Goal: Task Accomplishment & Management: Manage account settings

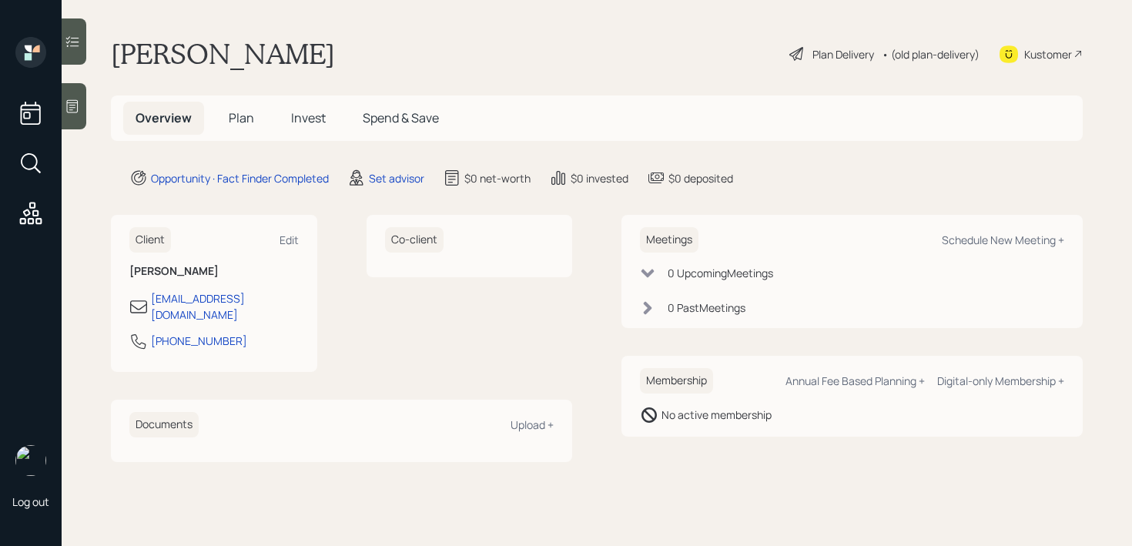
click at [79, 103] on icon at bounding box center [72, 106] width 15 height 15
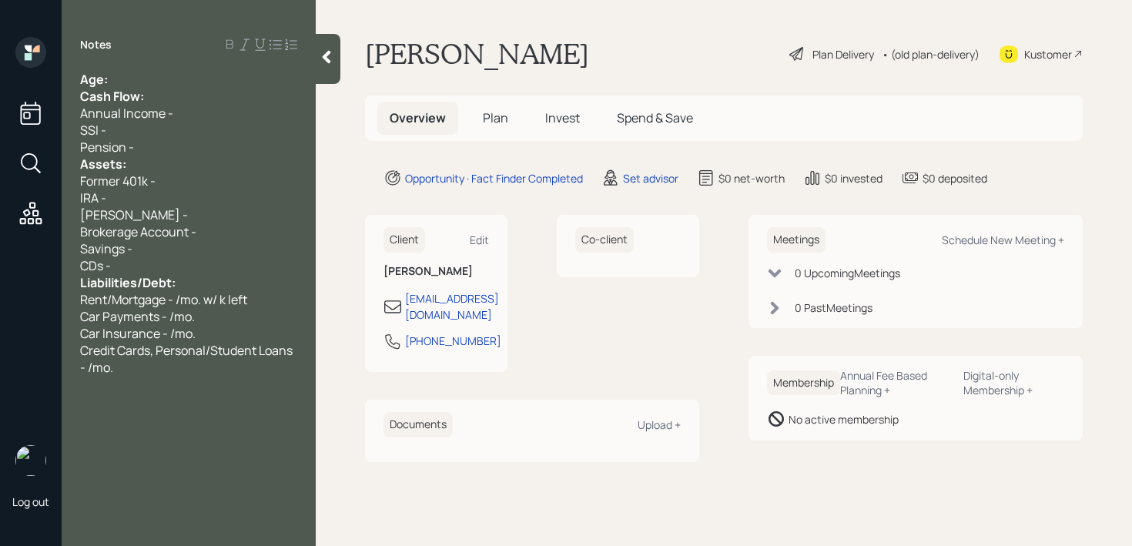
click at [146, 89] on div "Cash Flow:" at bounding box center [188, 96] width 217 height 17
click at [151, 67] on div "Notes Age: Cash Flow: Annual Income - SSI - Pension - Assets: Former 401k - IRA…" at bounding box center [189, 282] width 254 height 491
click at [151, 72] on div "Age:" at bounding box center [188, 79] width 217 height 17
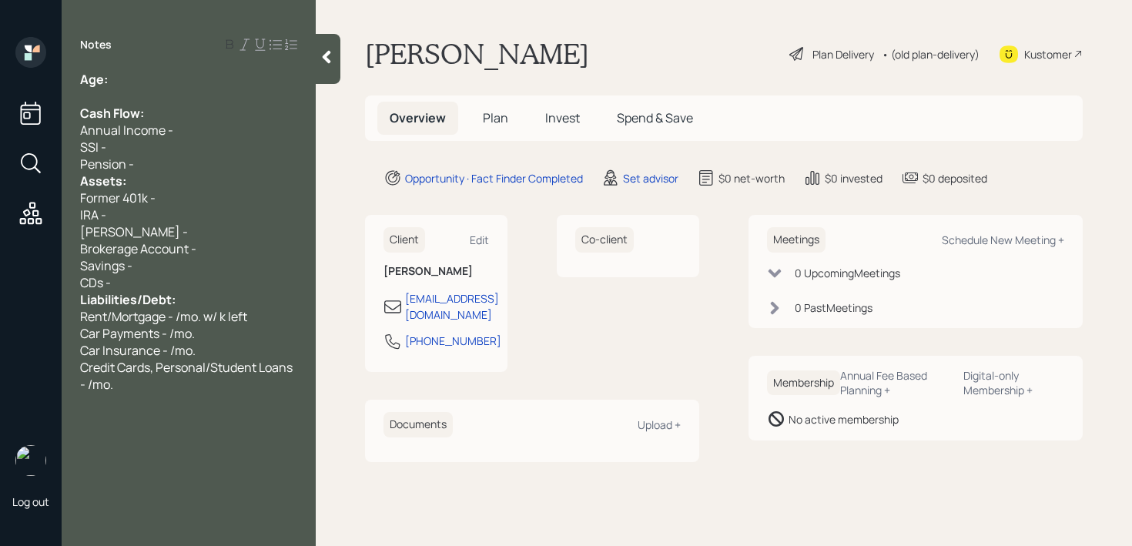
click at [164, 166] on div "Pension -" at bounding box center [188, 164] width 217 height 17
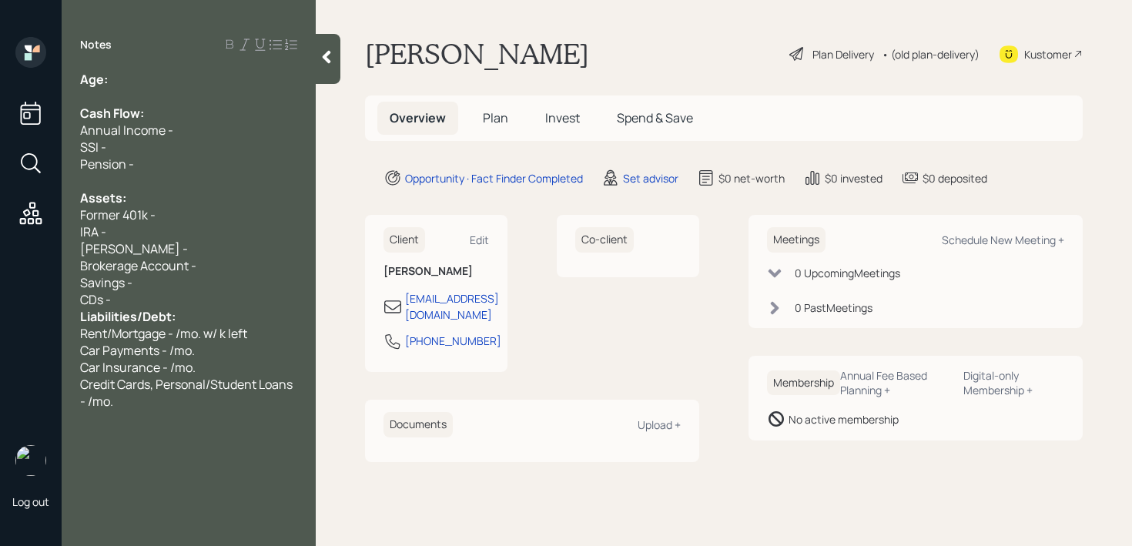
click at [170, 294] on div "CDs -" at bounding box center [188, 299] width 217 height 17
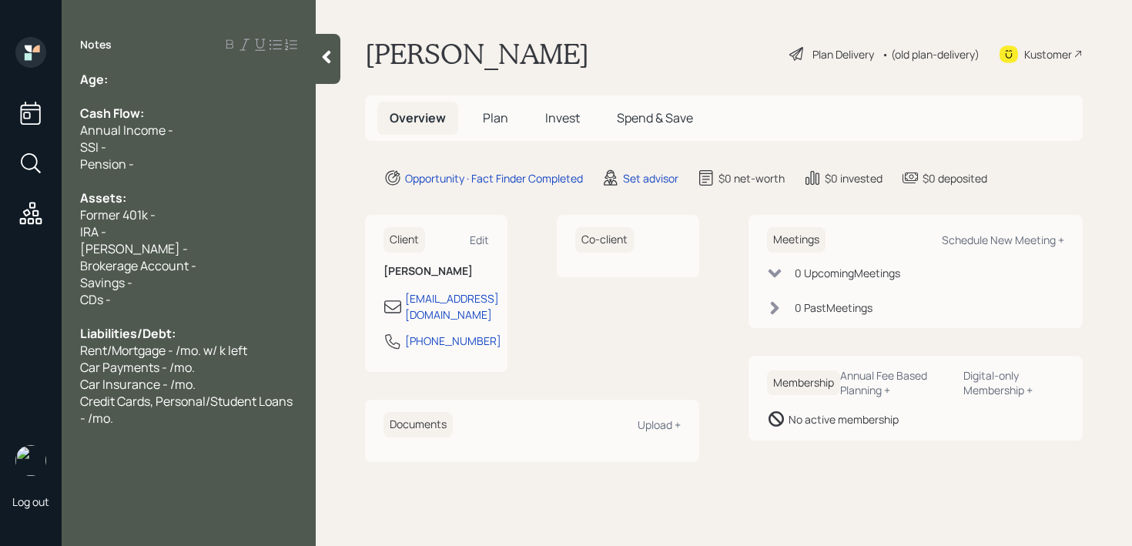
click at [173, 237] on div "IRA -" at bounding box center [188, 231] width 217 height 17
click at [183, 73] on div "Age:" at bounding box center [188, 79] width 217 height 17
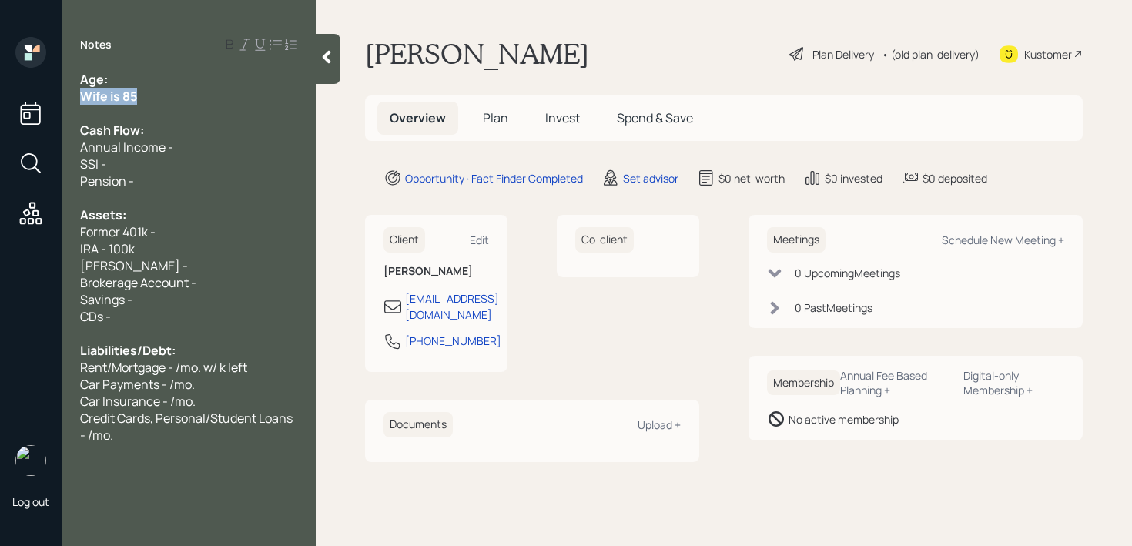
drag, startPoint x: 142, startPoint y: 102, endPoint x: 22, endPoint y: 91, distance: 120.7
click at [22, 91] on div "Log out Notes Age: Wife is 85 Cash Flow: Annual Income - SSI - Pension - Assets…" at bounding box center [566, 273] width 1132 height 546
click at [170, 96] on div "Wife is 85" at bounding box center [188, 96] width 217 height 17
click at [229, 72] on div "Age:" at bounding box center [188, 79] width 217 height 17
click at [193, 258] on div "Roth IRA -" at bounding box center [188, 265] width 217 height 17
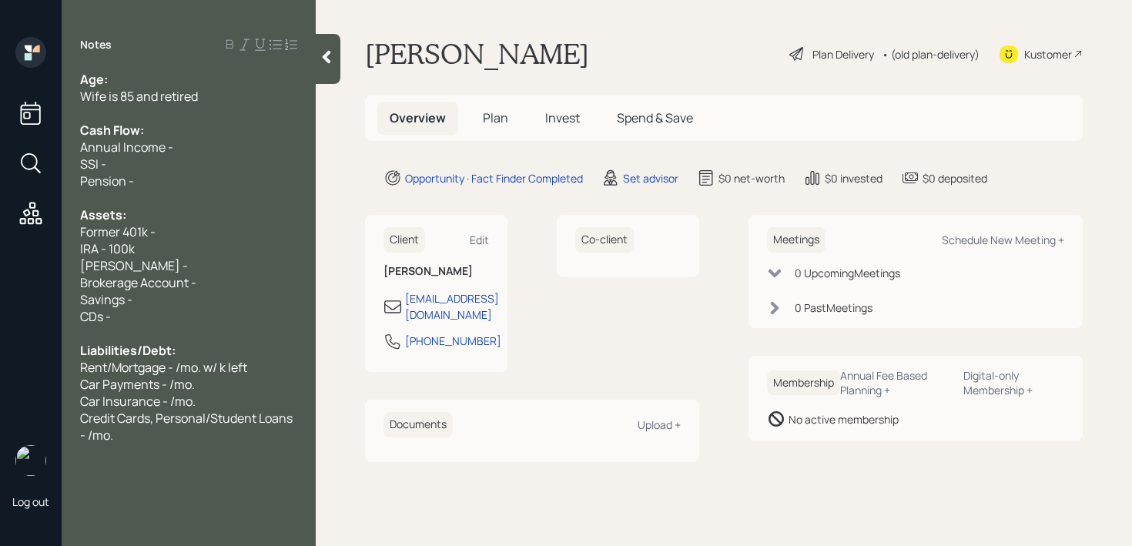
click at [86, 246] on span "IRA - 100k" at bounding box center [107, 248] width 55 height 17
click at [232, 240] on div "Wife's IRA - 100k" at bounding box center [188, 248] width 217 height 17
click at [206, 444] on div "Notes Age: Wife is 85 and retired Cash Flow: Annual Income - SSI - Pension - As…" at bounding box center [189, 282] width 254 height 491
click at [207, 436] on div "Credit Cards, Personal/Student Loans - /mo." at bounding box center [188, 427] width 217 height 34
click at [153, 69] on div "Notes Age: Wife is 85 and retired Cash Flow: Annual Income - SSI - Pension - As…" at bounding box center [189, 282] width 254 height 491
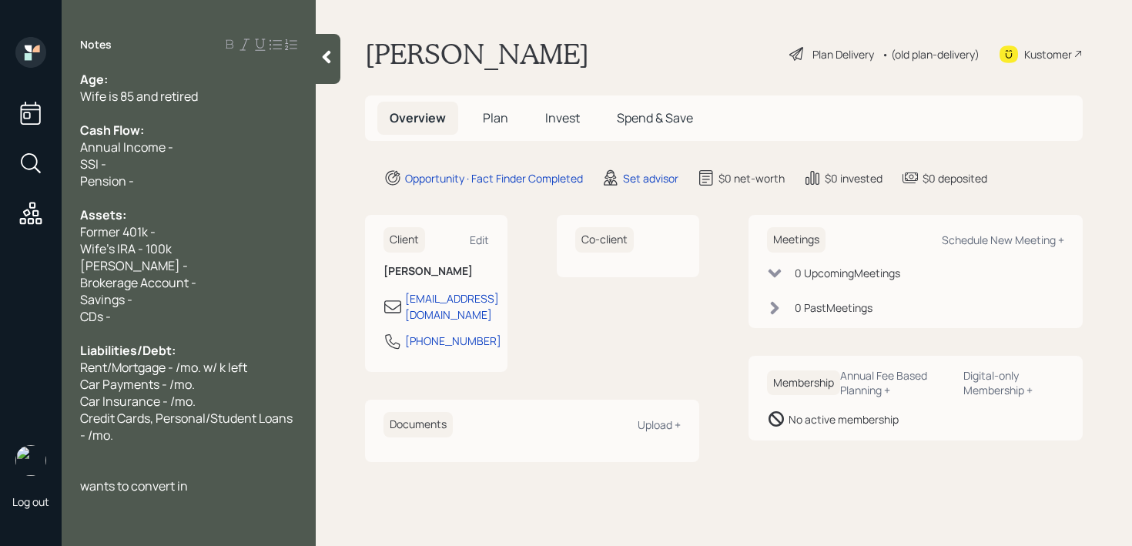
click at [153, 75] on div "Age:" at bounding box center [188, 79] width 217 height 17
drag, startPoint x: 129, startPoint y: 77, endPoint x: 111, endPoint y: 77, distance: 18.5
click at [111, 77] on div "Age: 88" at bounding box center [188, 79] width 217 height 17
click at [125, 76] on div "Age: 88" at bounding box center [188, 79] width 217 height 17
click at [147, 76] on div "Age: 88" at bounding box center [188, 79] width 217 height 17
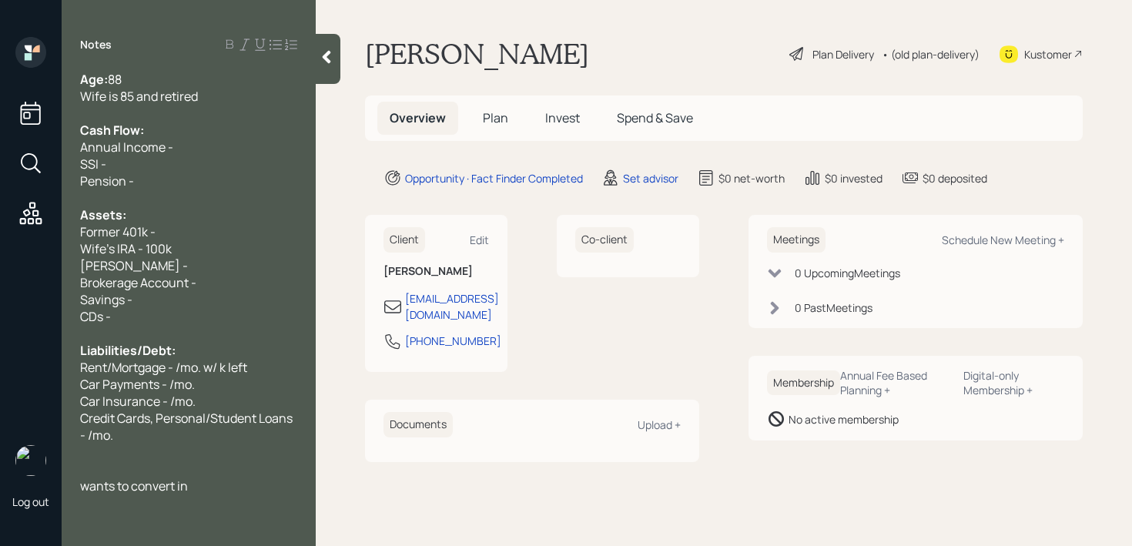
click at [147, 112] on div at bounding box center [188, 113] width 217 height 17
click at [147, 129] on div "Cash Flow:" at bounding box center [188, 130] width 217 height 17
click at [180, 152] on div "Annual Income -" at bounding box center [188, 147] width 217 height 17
click at [189, 147] on div "Annual Income -" at bounding box center [188, 147] width 217 height 17
click at [189, 166] on div "SSI -" at bounding box center [188, 164] width 217 height 17
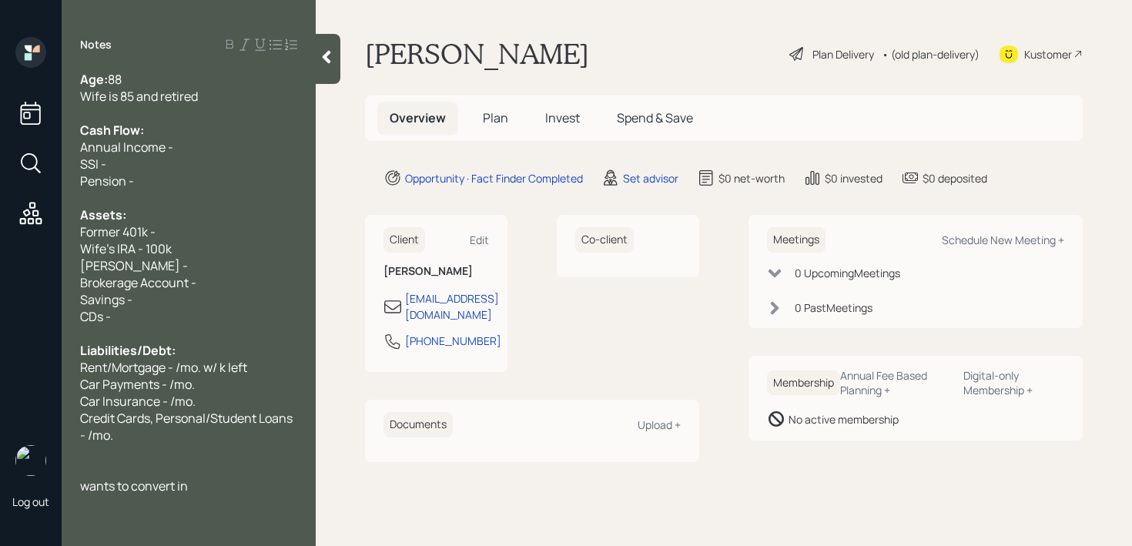
click at [189, 173] on div "Pension -" at bounding box center [188, 181] width 217 height 17
click at [189, 183] on div "Pension -" at bounding box center [188, 181] width 217 height 17
click at [187, 251] on div "Wife's IRA - 100k" at bounding box center [188, 248] width 217 height 17
click at [196, 335] on div at bounding box center [188, 333] width 217 height 17
click at [200, 346] on div "Liabilities/Debt:" at bounding box center [188, 350] width 217 height 17
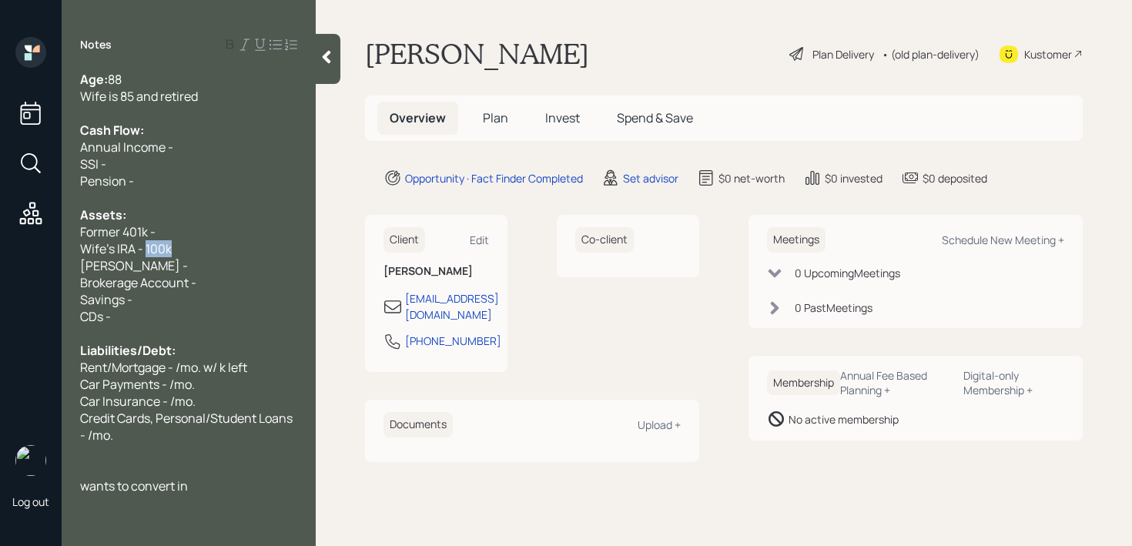
drag, startPoint x: 215, startPoint y: 255, endPoint x: 0, endPoint y: 254, distance: 214.9
click at [0, 254] on div "Log out Notes Age: 88 Wife is 85 and retired Cash Flow: Annual Income - SSI - P…" at bounding box center [566, 273] width 1132 height 546
click at [145, 196] on div at bounding box center [188, 198] width 217 height 17
click at [208, 106] on div at bounding box center [188, 113] width 217 height 17
click at [201, 157] on div "SSI -" at bounding box center [188, 164] width 217 height 17
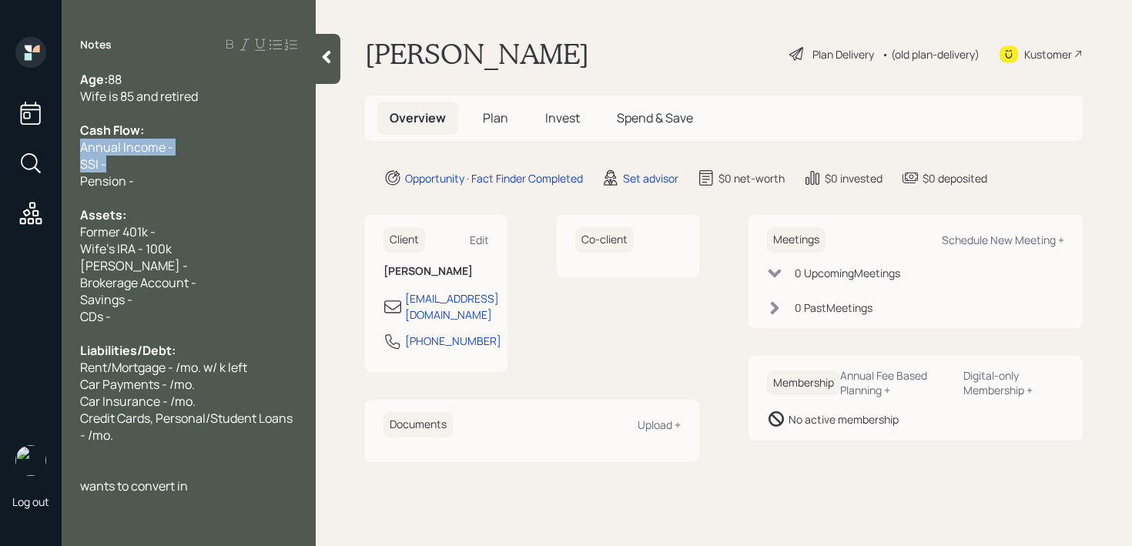
drag, startPoint x: 196, startPoint y: 171, endPoint x: 75, endPoint y: 139, distance: 126.0
click at [75, 139] on div "Age: 88 Wife is 85 and retired Cash Flow: Annual Income - SSI - Pension - Asset…" at bounding box center [189, 283] width 254 height 424
click at [126, 149] on span "Annual Income -" at bounding box center [126, 147] width 93 height 17
click at [206, 158] on div "SSI -" at bounding box center [188, 164] width 217 height 17
click at [185, 238] on div "Former 401k -" at bounding box center [188, 231] width 217 height 17
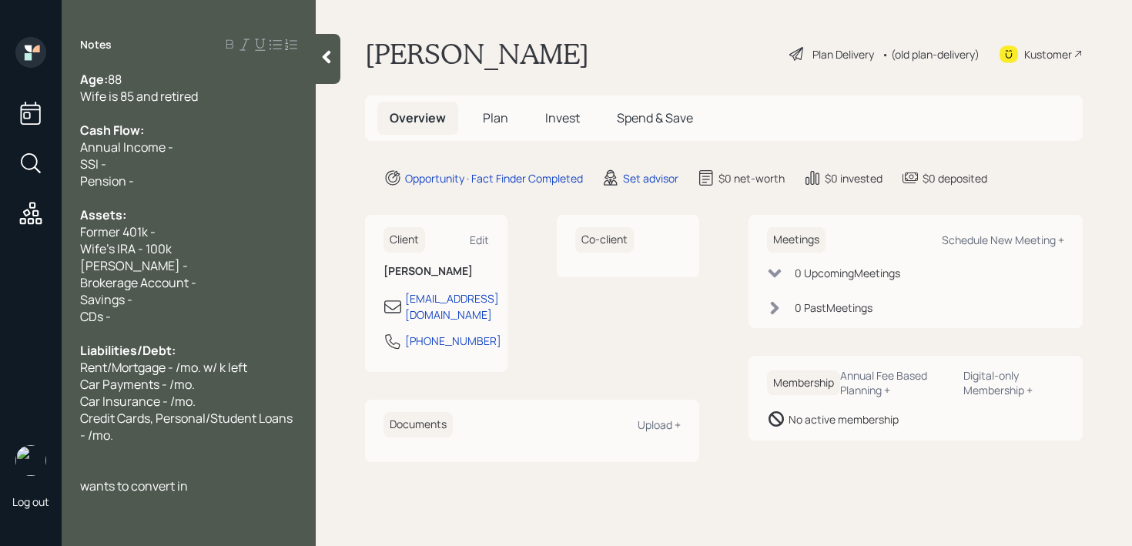
click at [191, 163] on div "SSI -" at bounding box center [188, 164] width 217 height 17
click at [201, 136] on div "Cash Flow:" at bounding box center [188, 130] width 217 height 17
click at [200, 91] on div "Wife is 85 and retired" at bounding box center [188, 96] width 217 height 17
click at [212, 91] on div "Wife is 85 and retired" at bounding box center [188, 96] width 217 height 17
click at [194, 141] on div "Annual Income -" at bounding box center [188, 147] width 217 height 17
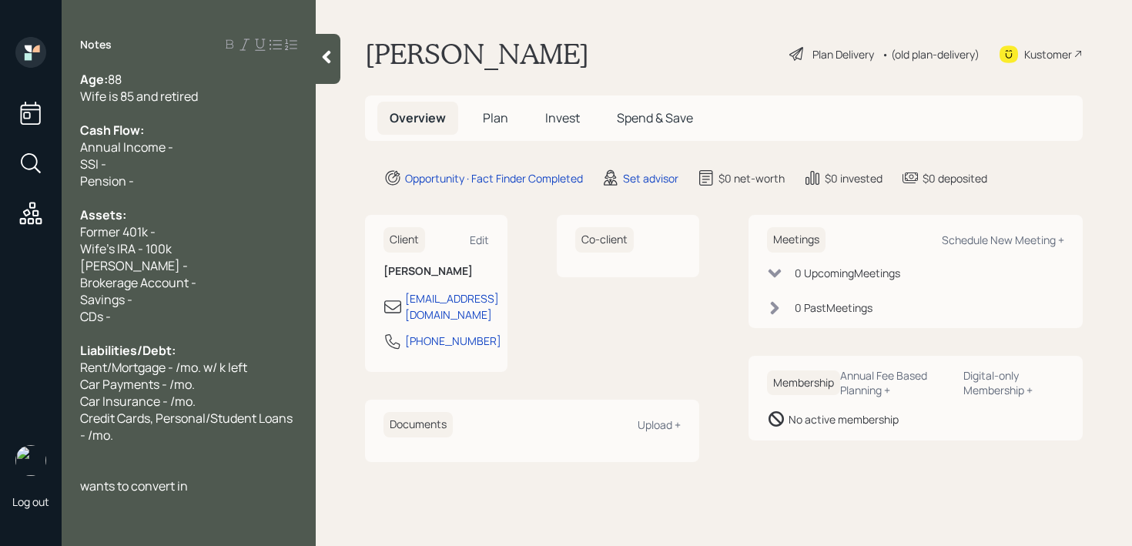
click at [174, 163] on div "SSI -" at bounding box center [188, 164] width 217 height 17
click at [81, 162] on span "SSI - 45k/yr" at bounding box center [112, 164] width 64 height 17
drag, startPoint x: 186, startPoint y: 147, endPoint x: 79, endPoint y: 147, distance: 107.9
click at [110, 147] on div "Annual Income -" at bounding box center [188, 147] width 217 height 17
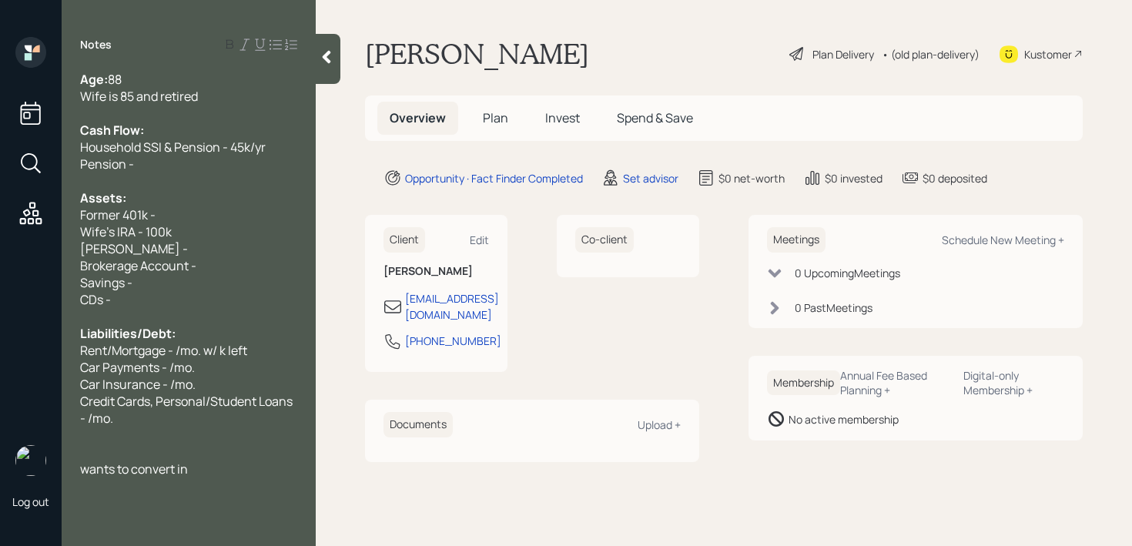
click at [150, 166] on div "Pension -" at bounding box center [188, 164] width 217 height 17
drag, startPoint x: 212, startPoint y: 167, endPoint x: 0, endPoint y: 167, distance: 211.9
click at [0, 167] on div "Log out Notes Age: 88 Wife is 85 and retired Cash Flow: Household SSI & Pension…" at bounding box center [566, 273] width 1132 height 546
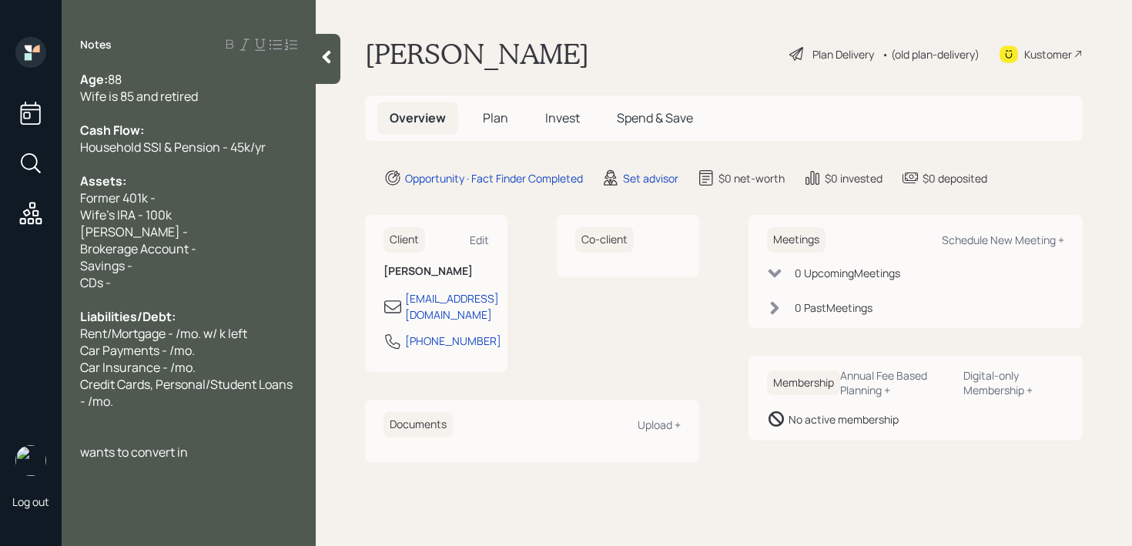
click at [178, 230] on div "Roth IRA -" at bounding box center [188, 231] width 217 height 17
click at [225, 213] on div "Wife's IRA - 100k" at bounding box center [188, 214] width 217 height 17
drag, startPoint x: 177, startPoint y: 198, endPoint x: 0, endPoint y: 198, distance: 177.2
click at [0, 198] on div "Log out Notes Age: 88 Wife is 85 and retired Cash Flow: Household SSI & Pension…" at bounding box center [566, 273] width 1132 height 546
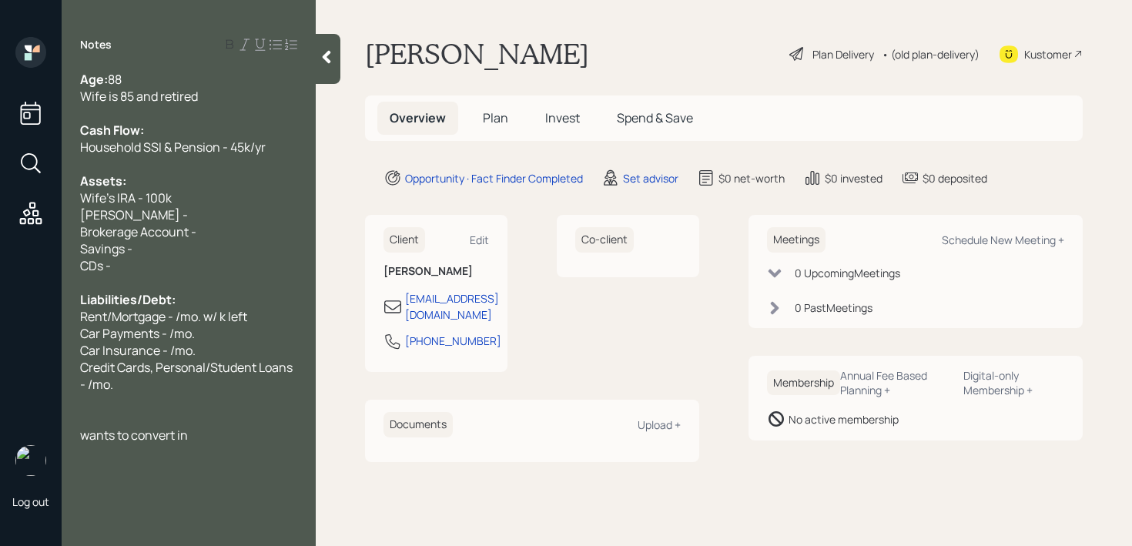
click at [237, 211] on div "Roth IRA -" at bounding box center [188, 214] width 217 height 17
drag, startPoint x: 217, startPoint y: 226, endPoint x: 0, endPoint y: 226, distance: 217.3
click at [0, 226] on div "Log out Notes Age: 88 Wife is 85 and retired Cash Flow: Household SSI & Pension…" at bounding box center [566, 273] width 1132 height 546
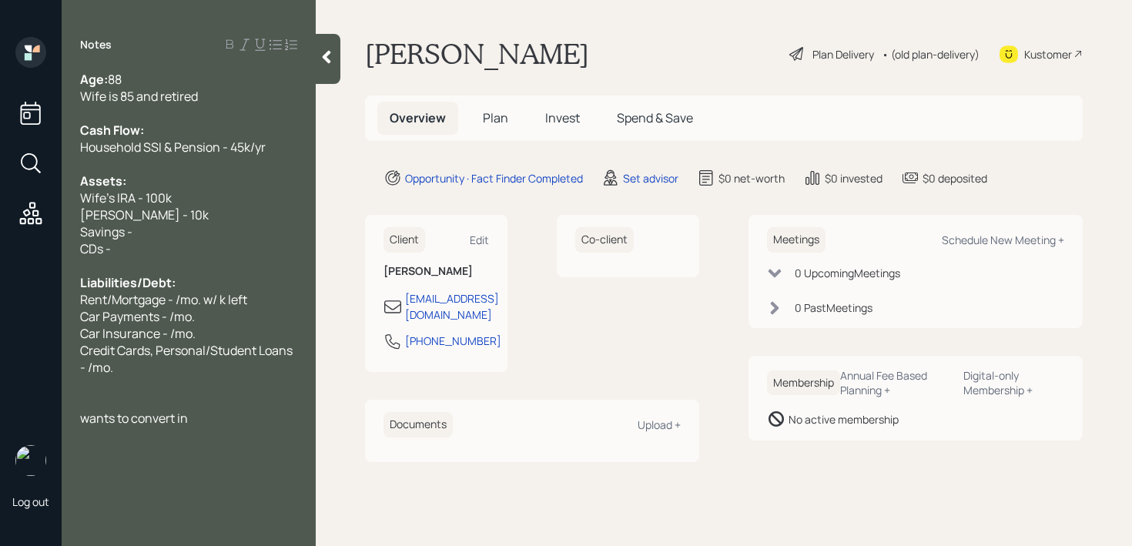
click at [176, 219] on div "Roth IRA - 10k" at bounding box center [188, 214] width 217 height 17
click at [176, 226] on div "Savings -" at bounding box center [188, 231] width 217 height 17
click at [168, 244] on div "CDs -" at bounding box center [188, 248] width 217 height 17
drag, startPoint x: 168, startPoint y: 248, endPoint x: 0, endPoint y: 247, distance: 168.0
click at [0, 247] on div "Log out Notes Age: 88 Wife is 85 and retired Cash Flow: Household SSI & Pension…" at bounding box center [566, 273] width 1132 height 546
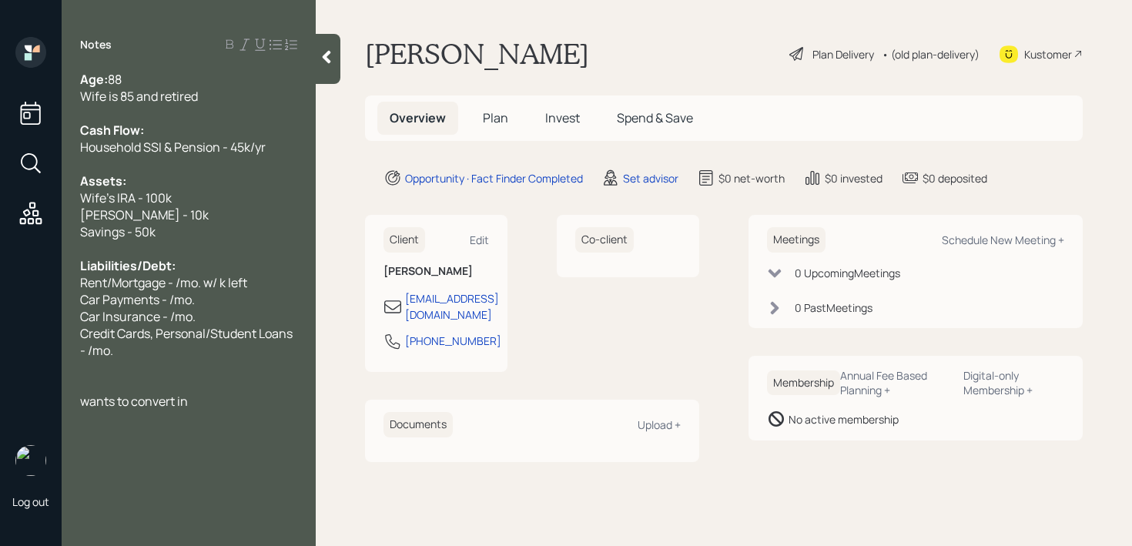
click at [194, 484] on div "Notes Age: 88 Wife is 85 and retired Cash Flow: Household SSI & Pension - 45k/y…" at bounding box center [189, 282] width 254 height 491
drag, startPoint x: 229, startPoint y: 401, endPoint x: 217, endPoint y: 401, distance: 11.6
click at [217, 401] on div "wants to convert in" at bounding box center [188, 401] width 217 height 17
drag, startPoint x: 231, startPoint y: 391, endPoint x: 0, endPoint y: 391, distance: 231.1
click at [0, 391] on div "Log out Notes Age: 88 Wife is 85 and retired Cash Flow: Household SSI & Pension…" at bounding box center [566, 273] width 1132 height 546
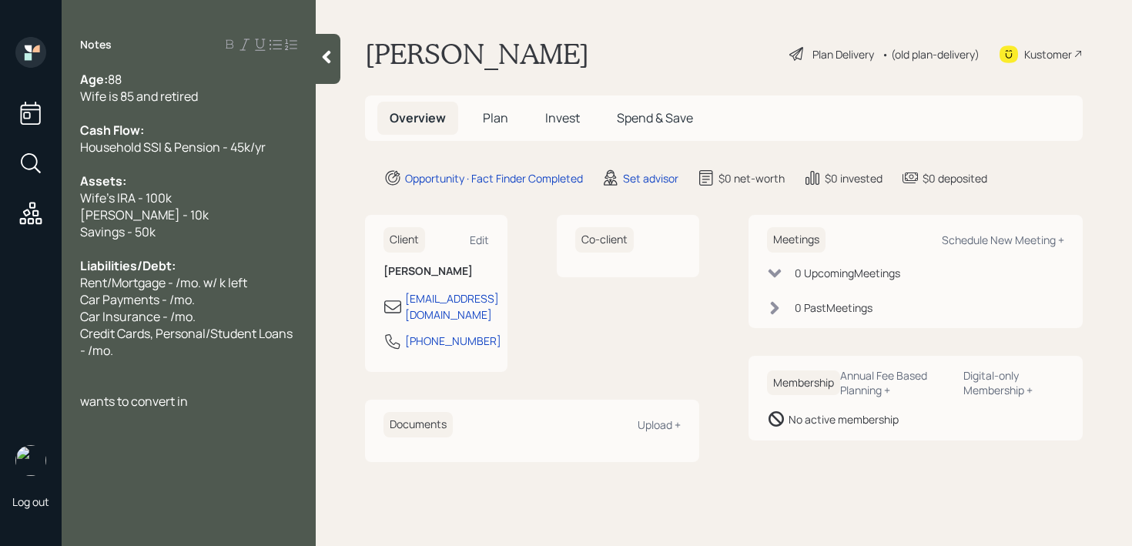
click at [160, 388] on div at bounding box center [188, 384] width 217 height 17
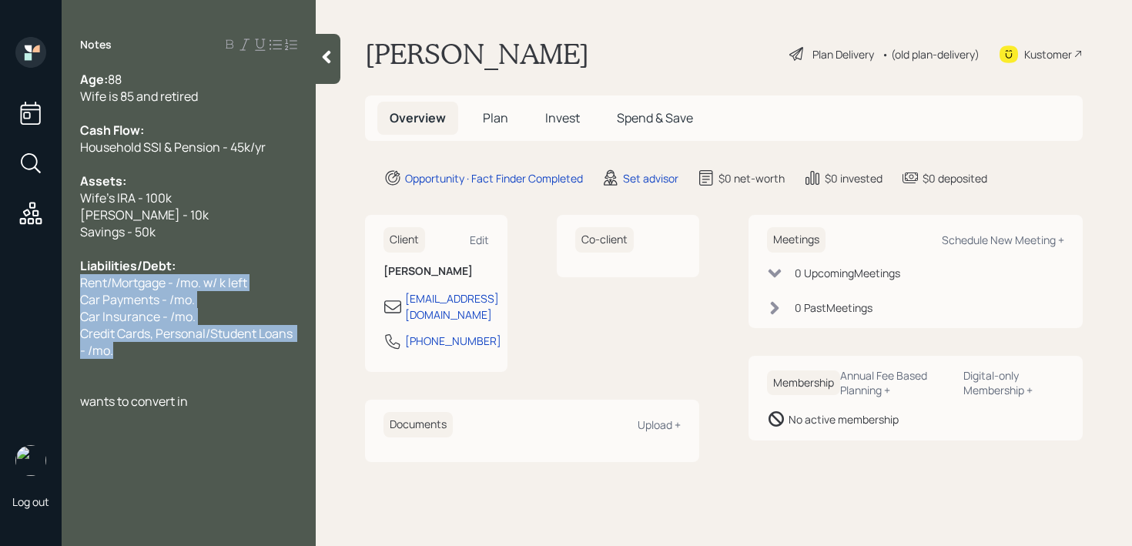
drag, startPoint x: 149, startPoint y: 361, endPoint x: 63, endPoint y: 285, distance: 115.2
click at [63, 285] on div "Age: 88 Wife is 85 and retired Cash Flow: Household SSI & Pension - 45k/yr Asse…" at bounding box center [189, 240] width 254 height 339
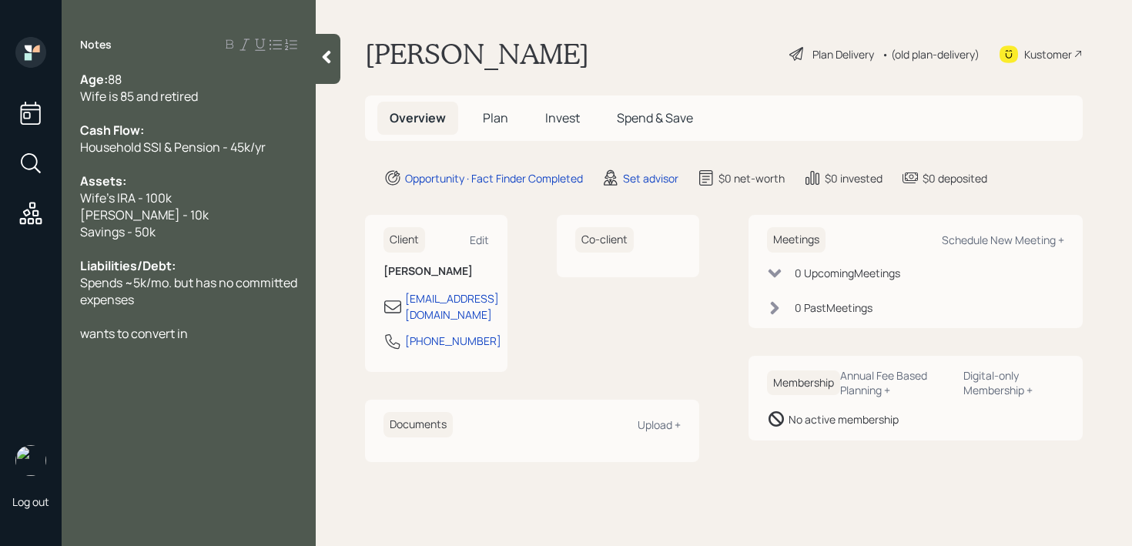
drag, startPoint x: 223, startPoint y: 328, endPoint x: 0, endPoint y: 328, distance: 222.6
click at [0, 328] on div "Log out Notes Age: 88 Wife is 85 and retired Cash Flow: Household SSI & Pension…" at bounding box center [566, 273] width 1132 height 546
click at [183, 231] on div "Savings - 50k" at bounding box center [188, 231] width 217 height 17
click at [222, 185] on div "Assets:" at bounding box center [188, 181] width 217 height 17
click at [223, 300] on div "Spends ~5k/mo. but has no committed expenses" at bounding box center [188, 291] width 217 height 34
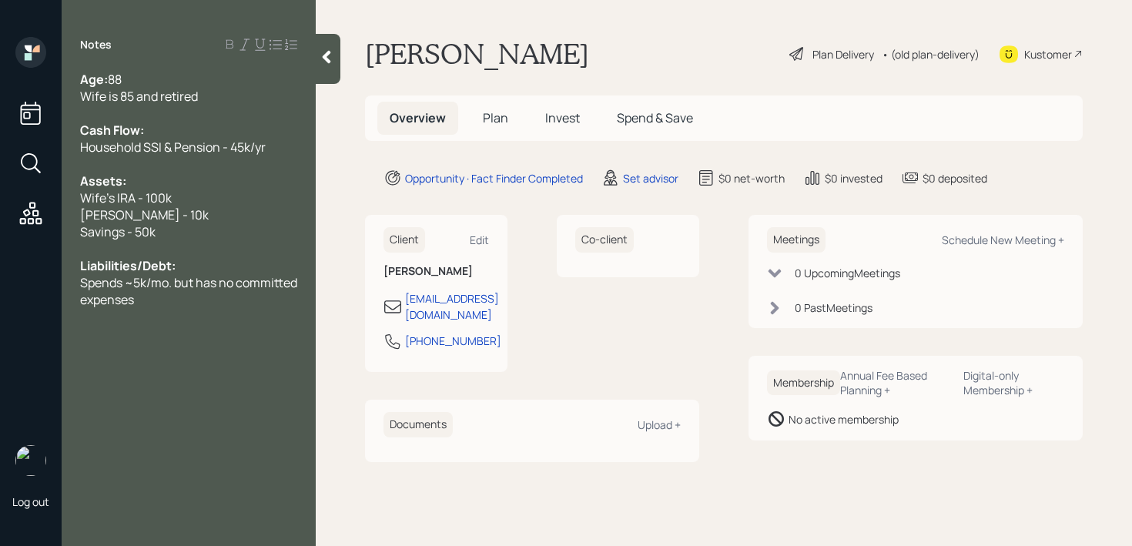
click at [330, 55] on icon at bounding box center [326, 56] width 15 height 15
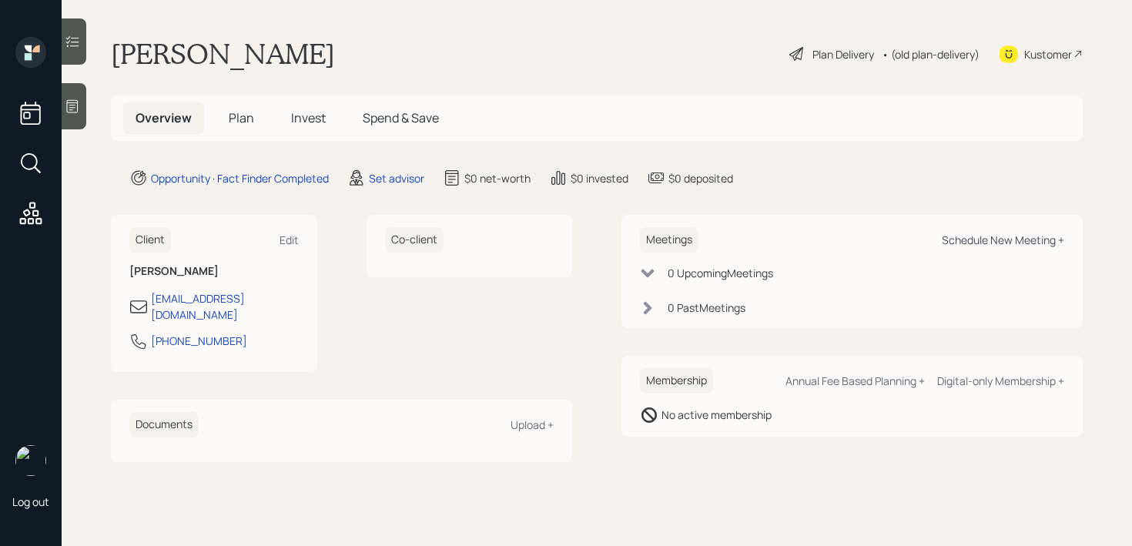
click at [992, 243] on div "Schedule New Meeting +" at bounding box center [1003, 240] width 122 height 15
select select "round-robin"
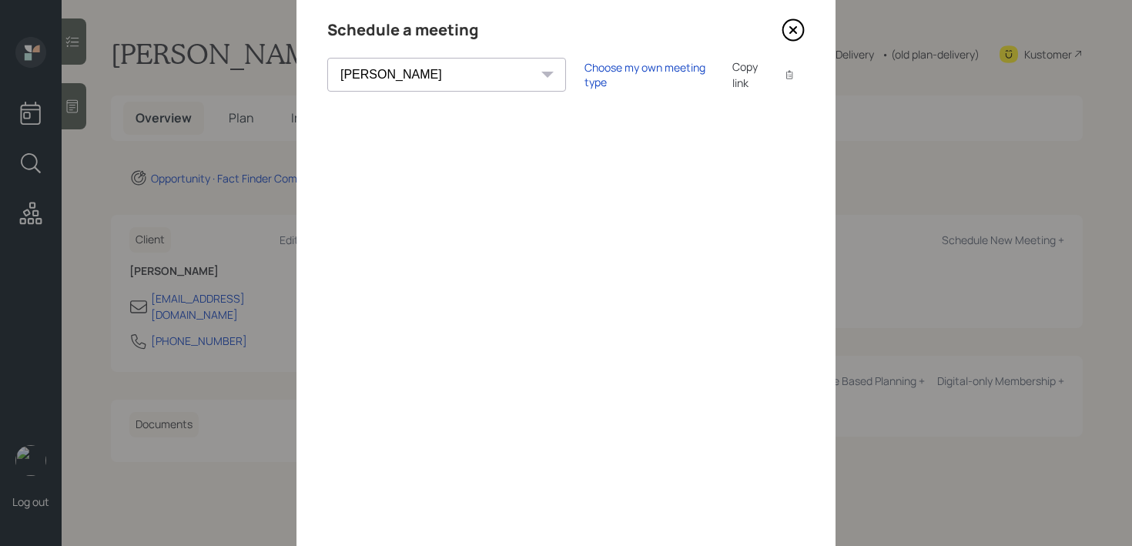
scroll to position [53, 0]
click at [609, 70] on div "Choose my own meeting type" at bounding box center [649, 73] width 129 height 29
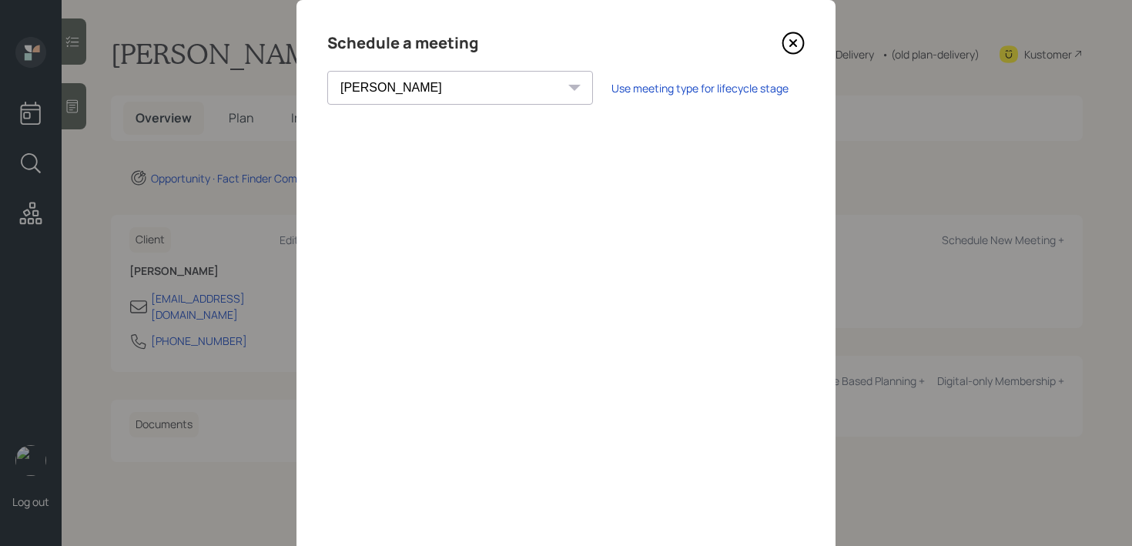
scroll to position [35, 0]
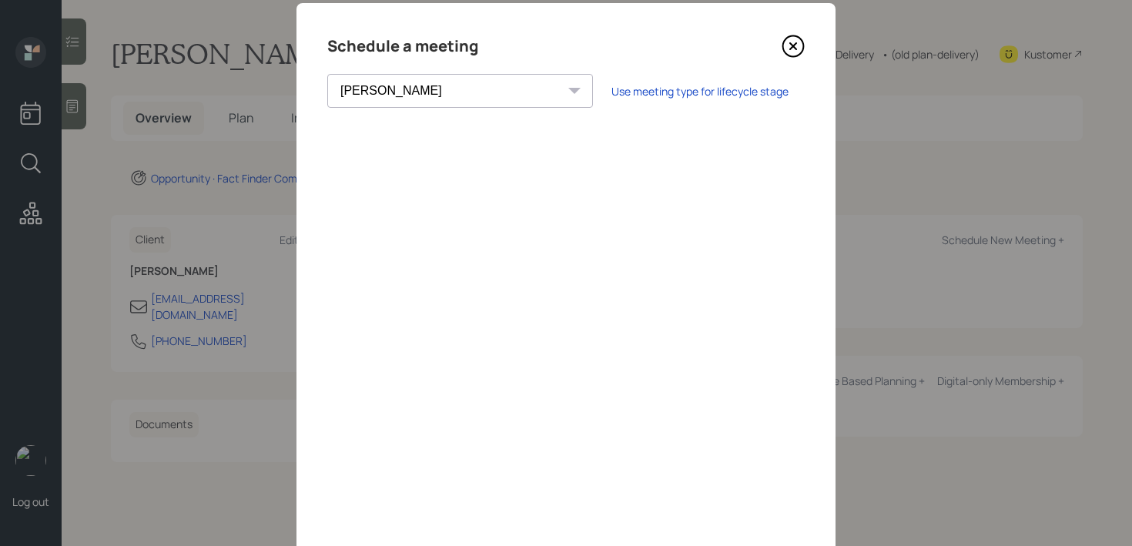
click at [790, 65] on div "Schedule a meeting Theresa Spinello Matthew Burke Aleksandra Szegda Eitan Bar-D…" at bounding box center [566, 311] width 539 height 616
click at [790, 61] on div "Schedule a meeting Theresa Spinello Matthew Burke Aleksandra Szegda Eitan Bar-D…" at bounding box center [566, 311] width 539 height 616
click at [793, 55] on icon at bounding box center [793, 46] width 23 height 23
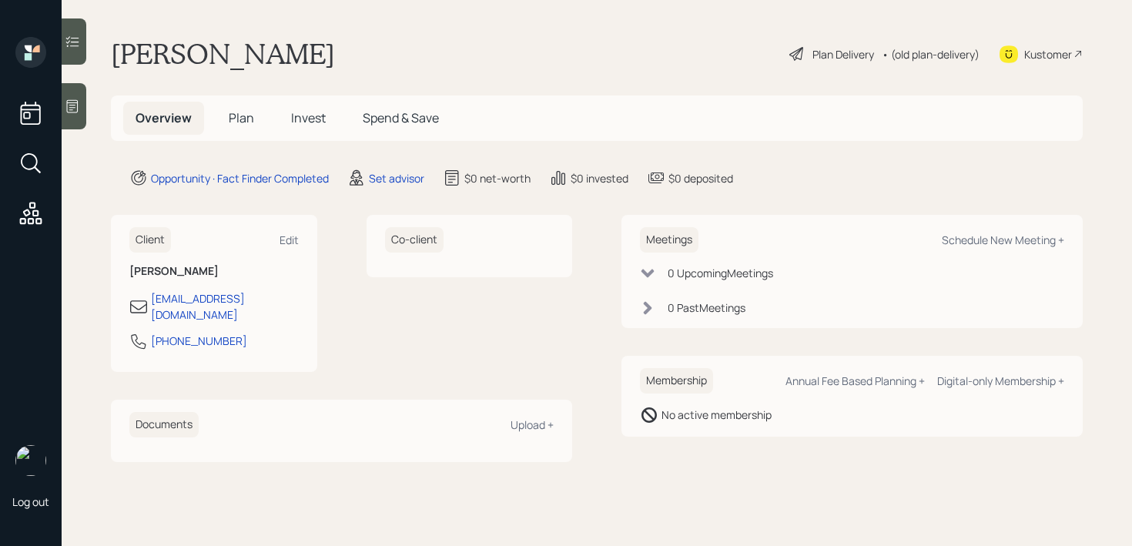
click at [69, 112] on icon at bounding box center [72, 106] width 15 height 15
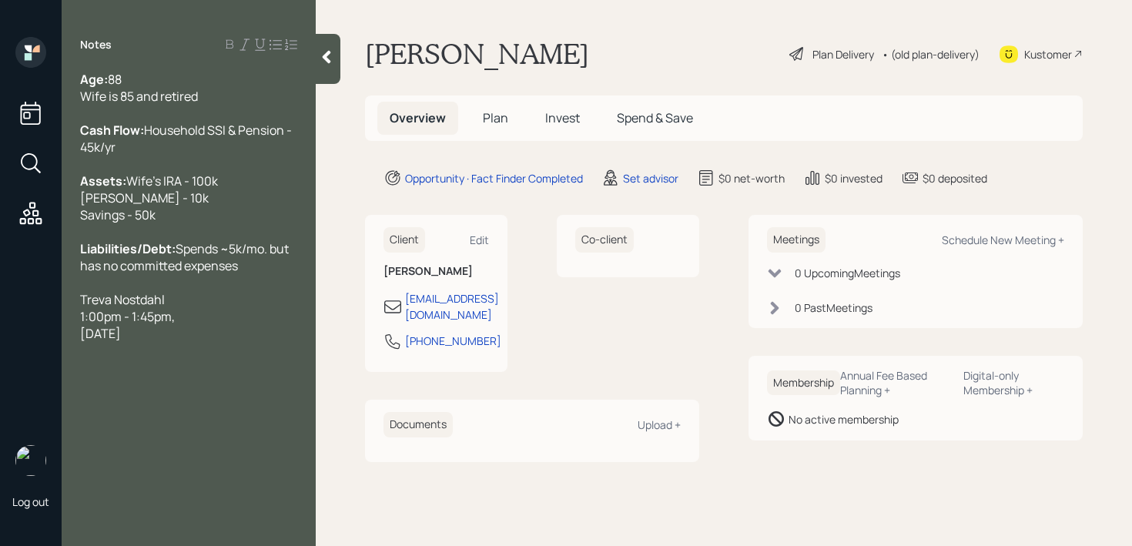
click at [1040, 57] on div "Kustomer" at bounding box center [1049, 54] width 48 height 16
click at [276, 342] on div "Monday, September 8, 2025" at bounding box center [188, 333] width 217 height 17
drag, startPoint x: 276, startPoint y: 365, endPoint x: 63, endPoint y: 341, distance: 214.0
click at [63, 341] on div "Age: 88 Wife is 85 and retired Cash Flow: Household SSI & Pension - 45k/yr Asse…" at bounding box center [189, 206] width 254 height 271
copy div "Treva Nostdahl 1:00pm - 1:45pm, Monday, September 8, 2025"
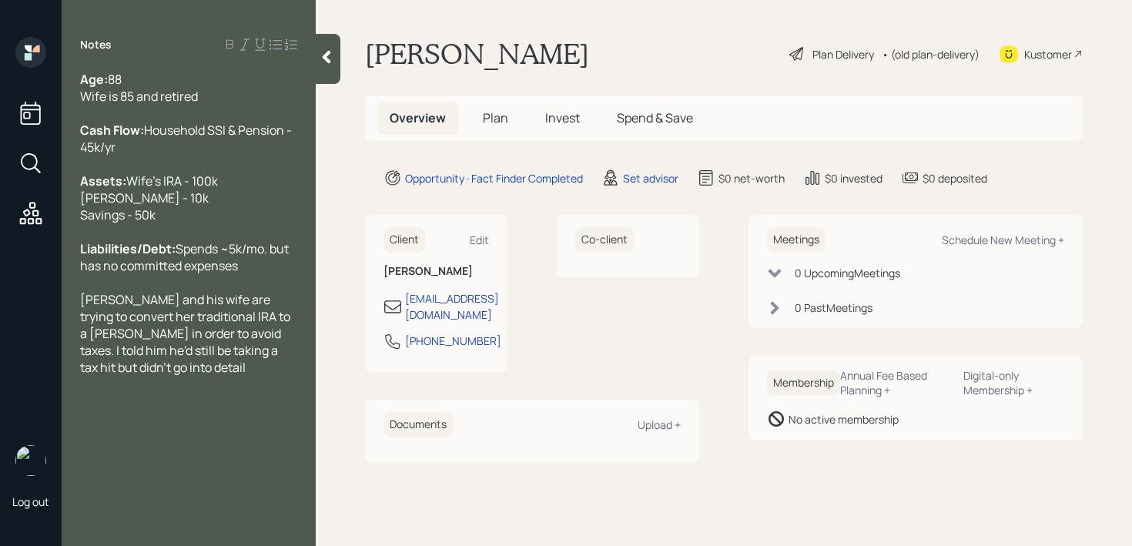
click at [286, 376] on div "Navin and his wife are trying to convert her traditional IRA to a Roth in order…" at bounding box center [188, 333] width 217 height 85
click at [220, 376] on div "Navin and his wife are trying to convert her traditional IRA to a Roth in order…" at bounding box center [188, 333] width 217 height 85
click at [331, 65] on div at bounding box center [328, 59] width 25 height 50
